Goal: Transaction & Acquisition: Purchase product/service

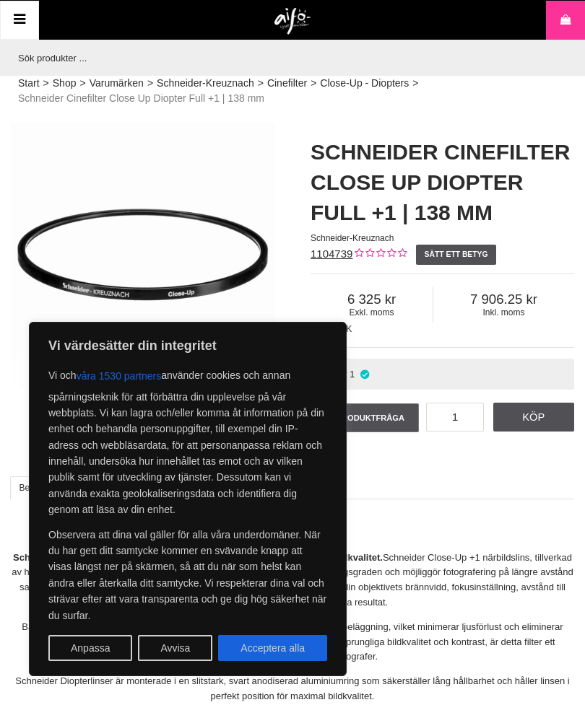
click at [165, 432] on p "Vi och våra 1530 partners använder [PERSON_NAME] och annan spårningsteknik för …" at bounding box center [187, 440] width 279 height 155
click at [10, 497] on link "Beskrivning" at bounding box center [41, 487] width 63 height 23
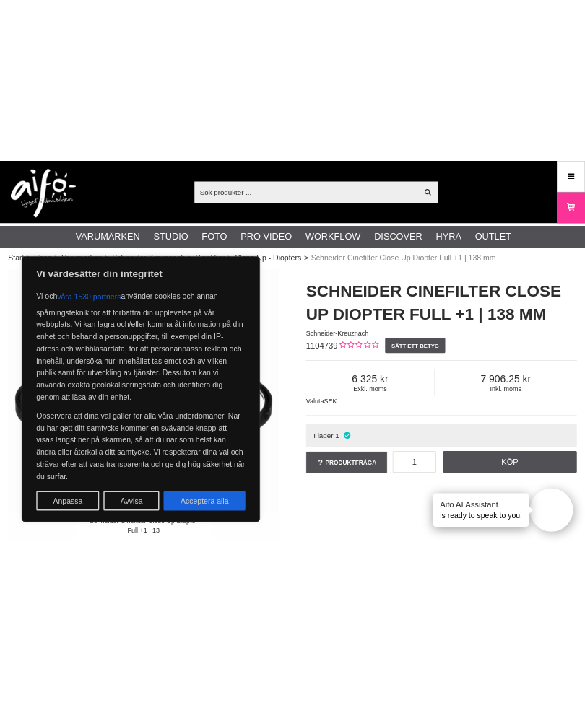
scroll to position [0, 7]
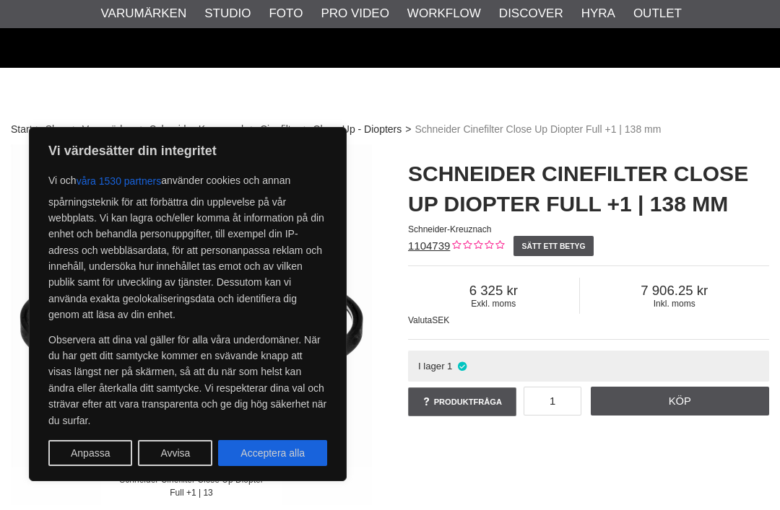
scroll to position [76, 7]
